Goal: Task Accomplishment & Management: Use online tool/utility

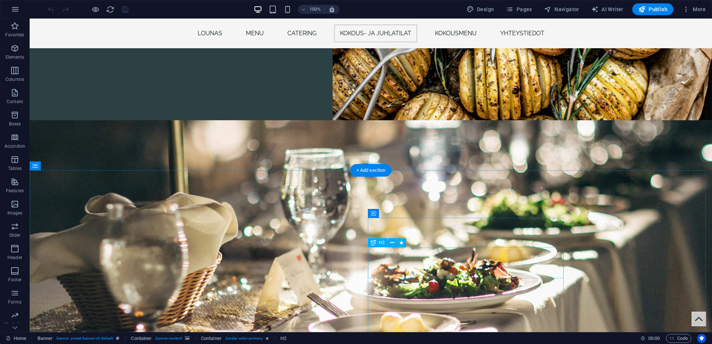
scroll to position [1437, 0]
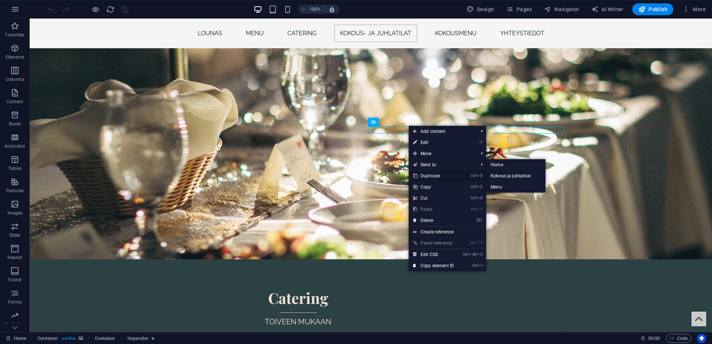
click at [428, 175] on link "Ctrl D Duplicate" at bounding box center [433, 175] width 50 height 11
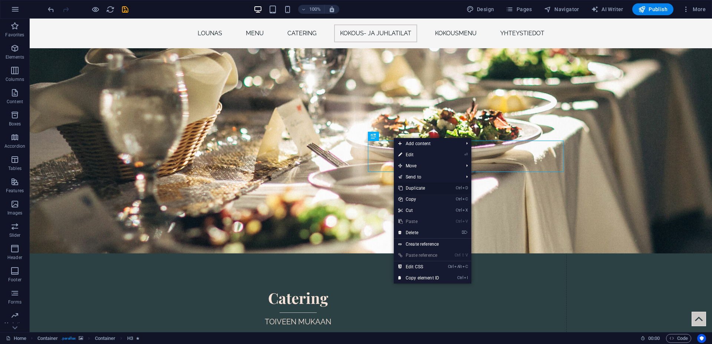
click at [417, 185] on link "Ctrl D Duplicate" at bounding box center [419, 187] width 50 height 11
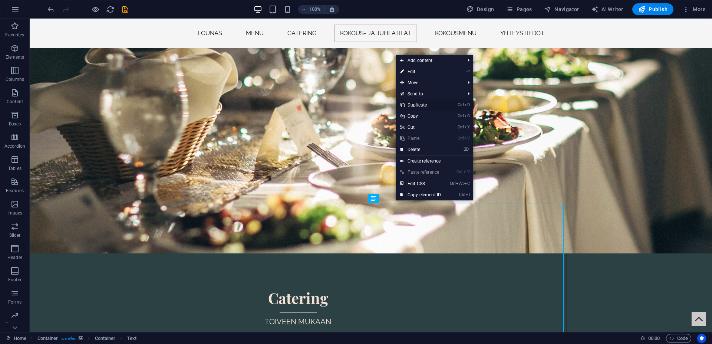
click at [426, 103] on link "Ctrl D Duplicate" at bounding box center [420, 104] width 50 height 11
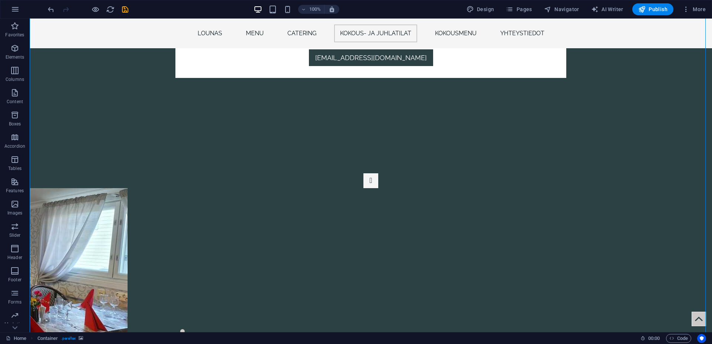
scroll to position [2357, 0]
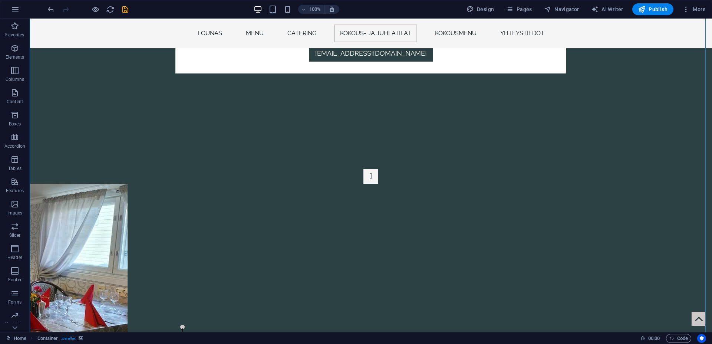
drag, startPoint x: 399, startPoint y: 183, endPoint x: 384, endPoint y: 246, distance: 64.7
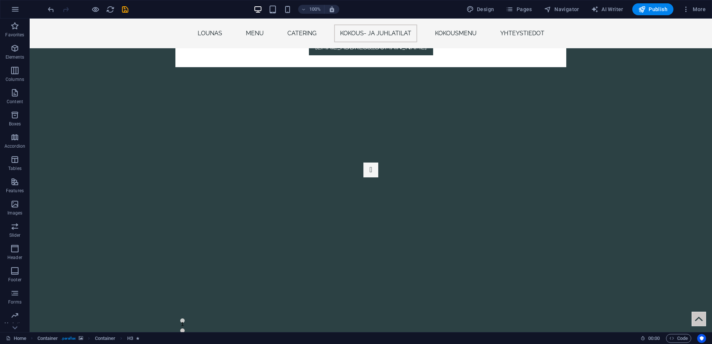
scroll to position [2371, 0]
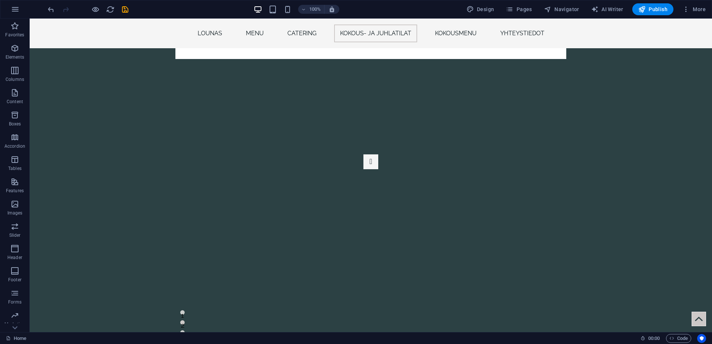
drag, startPoint x: 412, startPoint y: 174, endPoint x: 457, endPoint y: 239, distance: 79.4
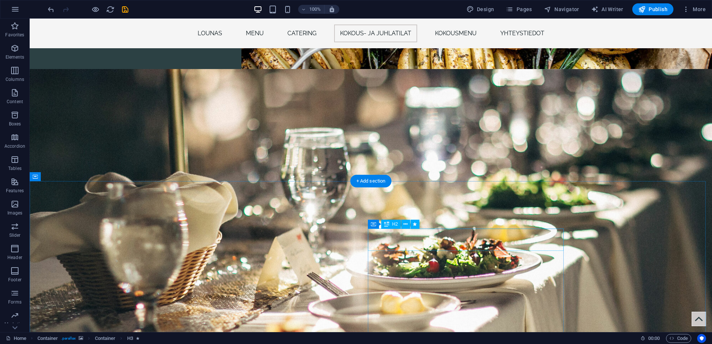
scroll to position [1312, 0]
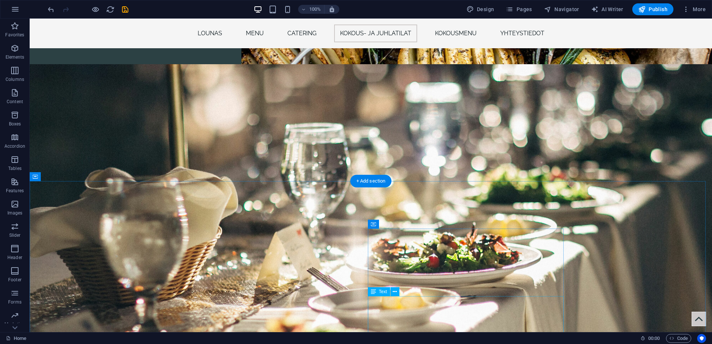
drag, startPoint x: 395, startPoint y: 252, endPoint x: 398, endPoint y: 311, distance: 59.0
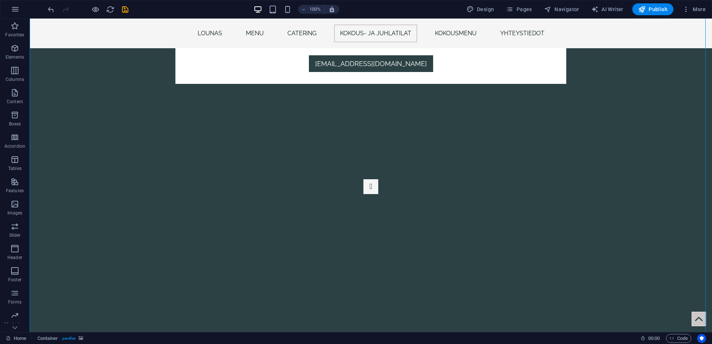
scroll to position [2348, 0]
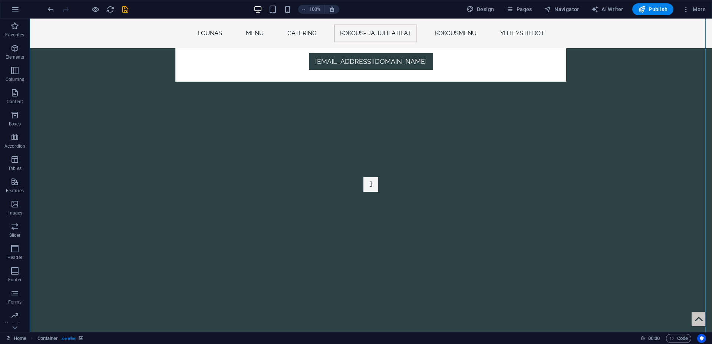
drag, startPoint x: 421, startPoint y: 267, endPoint x: 384, endPoint y: 228, distance: 54.3
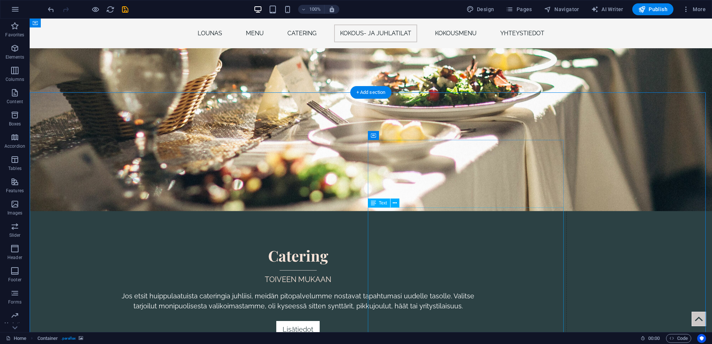
scroll to position [1365, 0]
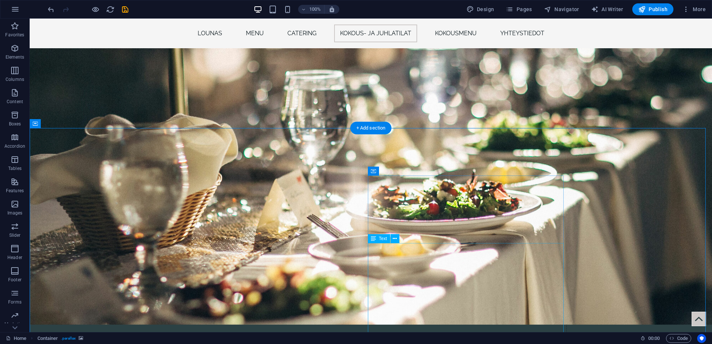
drag, startPoint x: 410, startPoint y: 214, endPoint x: 386, endPoint y: 316, distance: 104.6
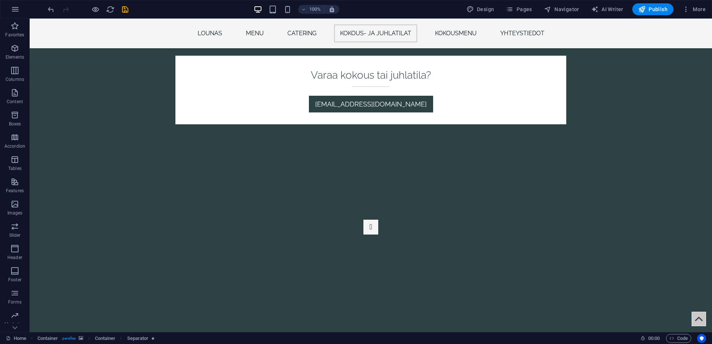
scroll to position [2315, 0]
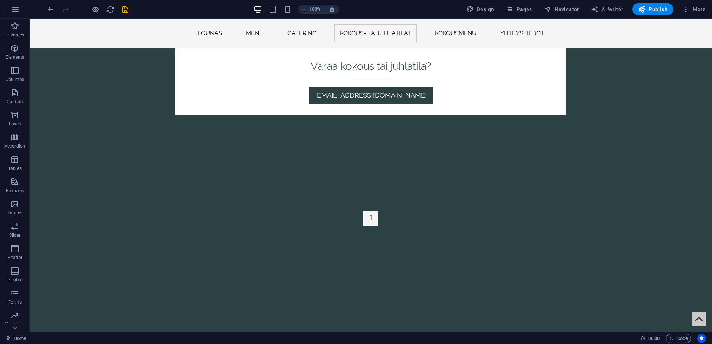
drag, startPoint x: 407, startPoint y: 212, endPoint x: 412, endPoint y: 254, distance: 42.2
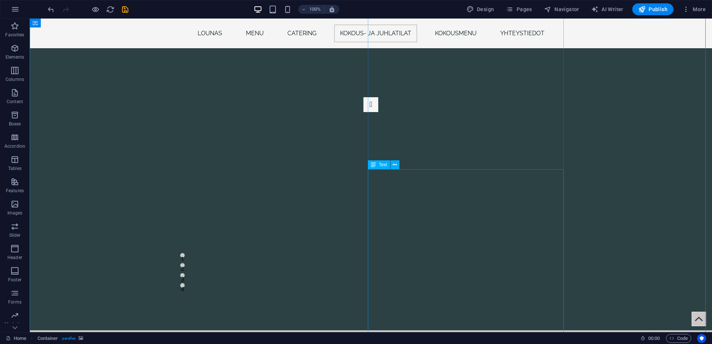
scroll to position [2541, 0]
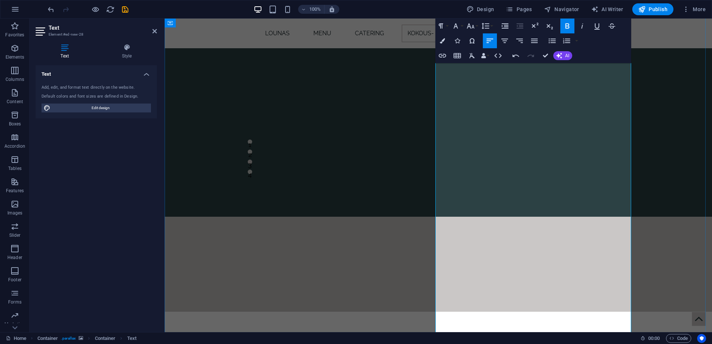
scroll to position [2655, 0]
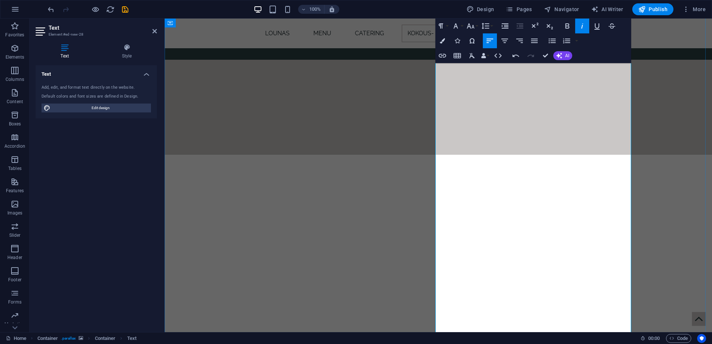
scroll to position [2730, 0]
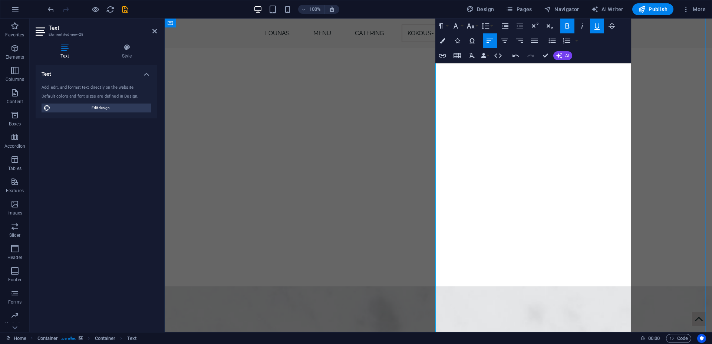
scroll to position [2844, 0]
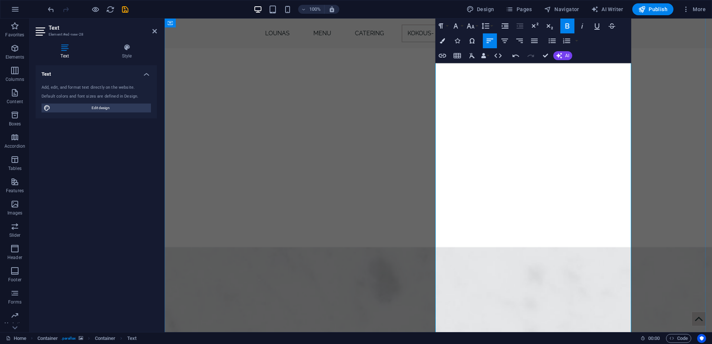
scroll to position [2919, 0]
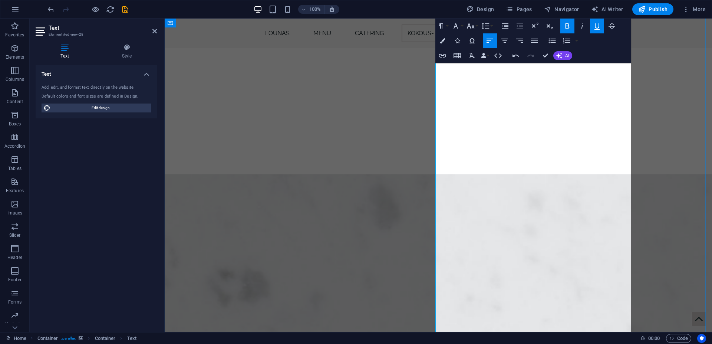
scroll to position [2995, 0]
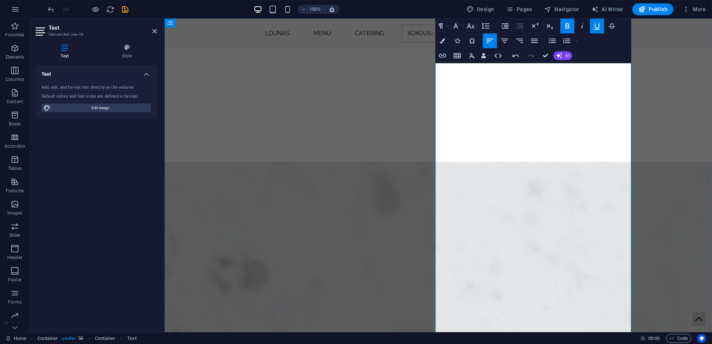
click at [52, 11] on icon "undo" at bounding box center [51, 9] width 9 height 9
drag, startPoint x: 610, startPoint y: 294, endPoint x: 435, endPoint y: 211, distance: 193.6
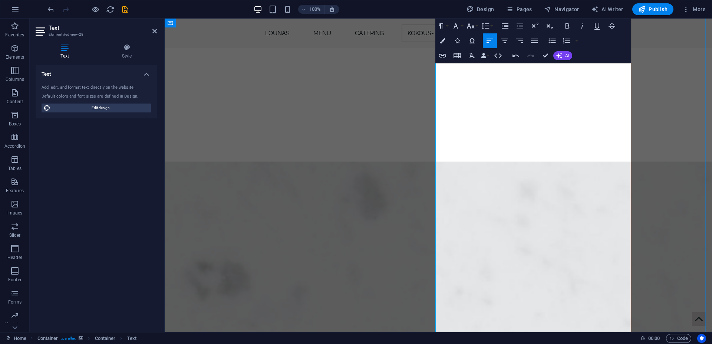
drag, startPoint x: 490, startPoint y: 213, endPoint x: 435, endPoint y: 216, distance: 55.7
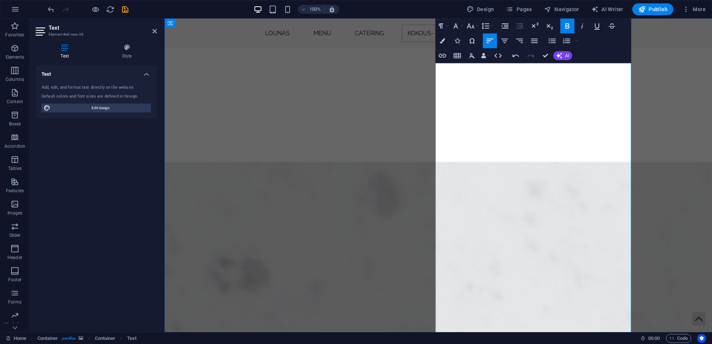
drag, startPoint x: 586, startPoint y: 222, endPoint x: 602, endPoint y: 241, distance: 24.5
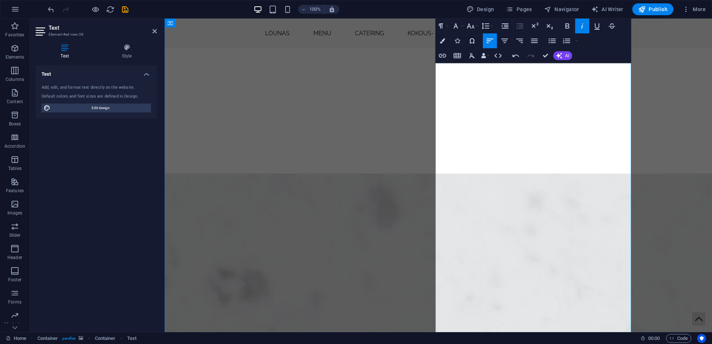
scroll to position [3109, 0]
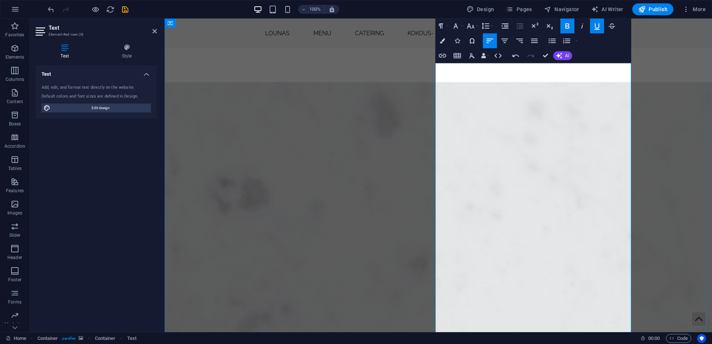
scroll to position [3184, 0]
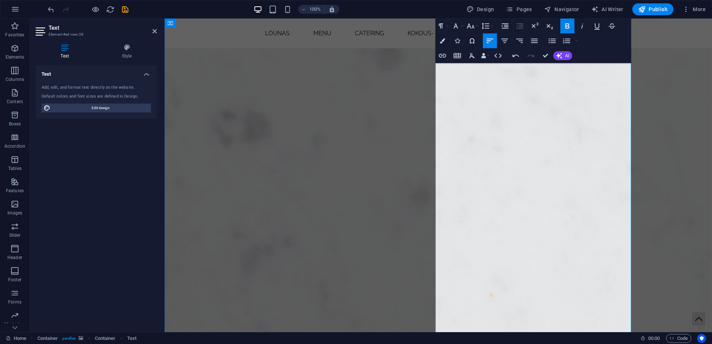
scroll to position [3222, 0]
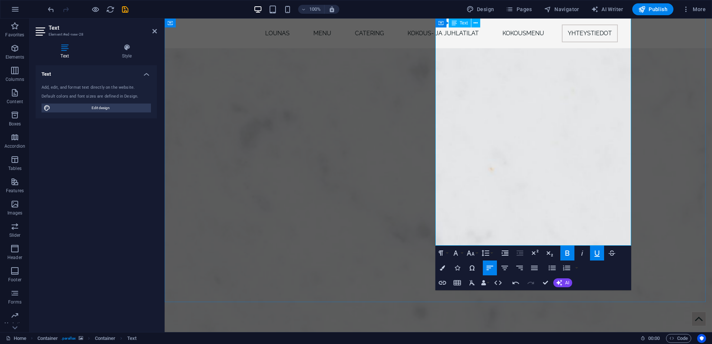
click at [659, 7] on span "Publish" at bounding box center [652, 9] width 29 height 7
